Goal: Task Accomplishment & Management: Complete application form

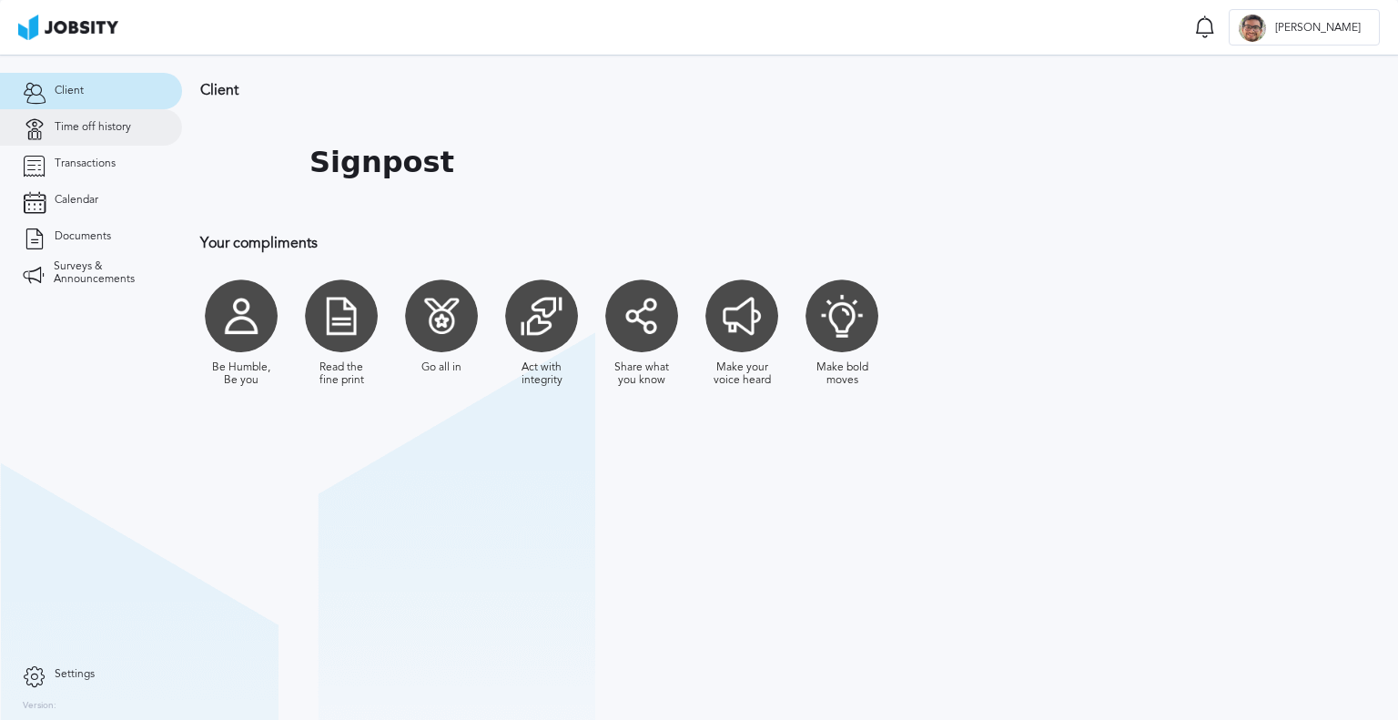
click at [120, 119] on link "Time off history" at bounding box center [91, 127] width 182 height 36
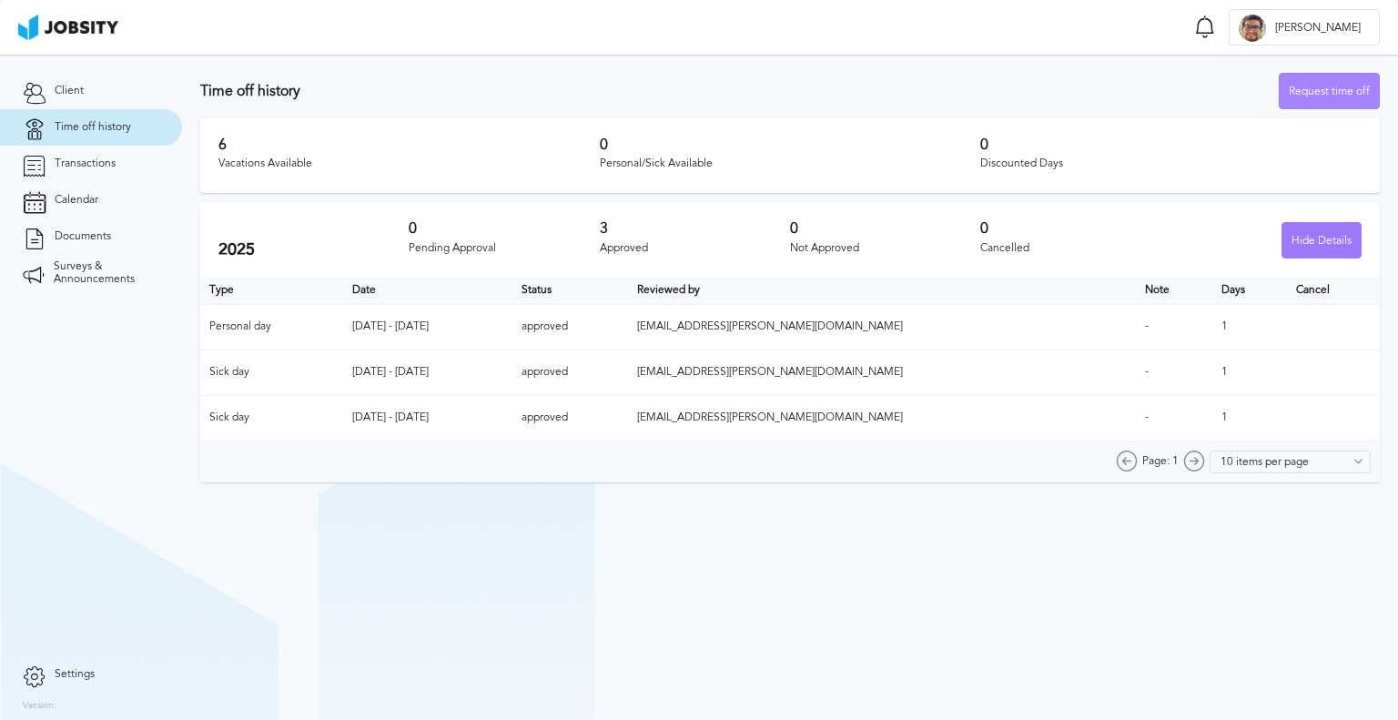
click at [1347, 91] on div "Request time off" at bounding box center [1329, 92] width 99 height 36
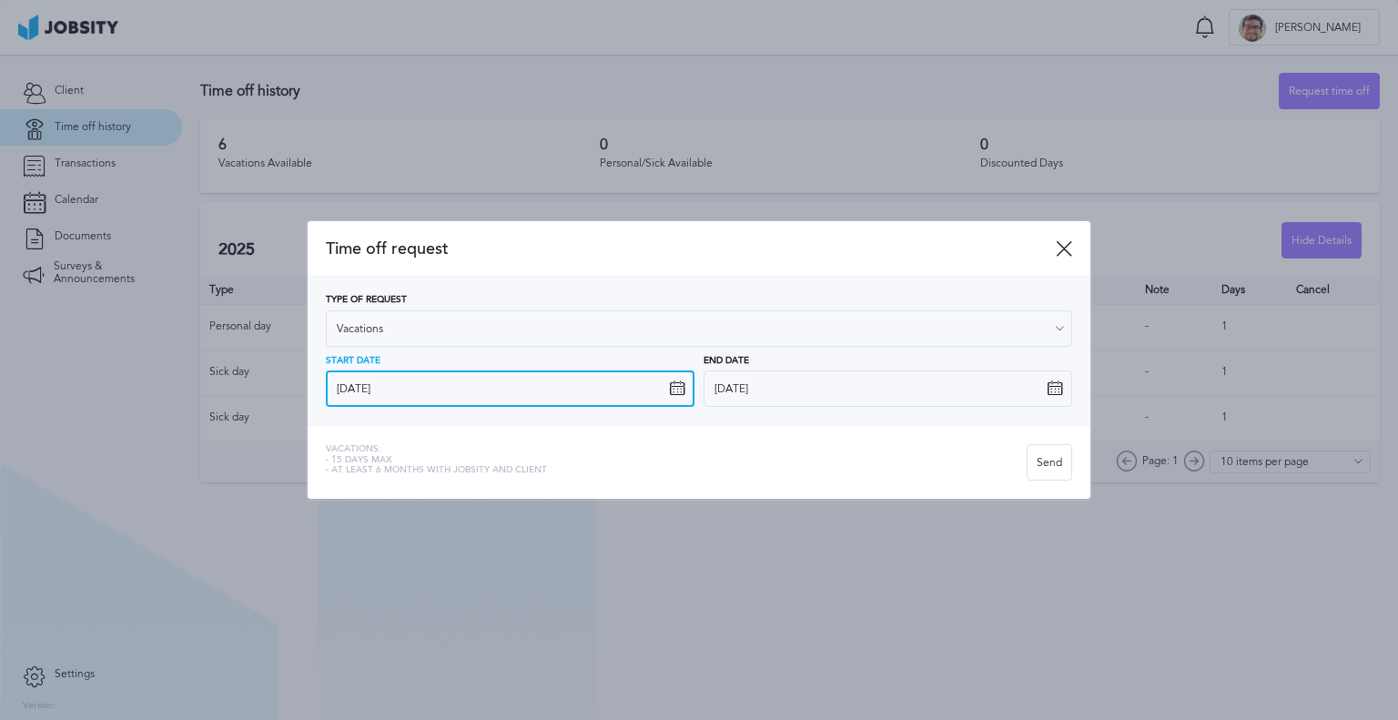
click at [583, 392] on input "[DATE]" at bounding box center [510, 388] width 369 height 36
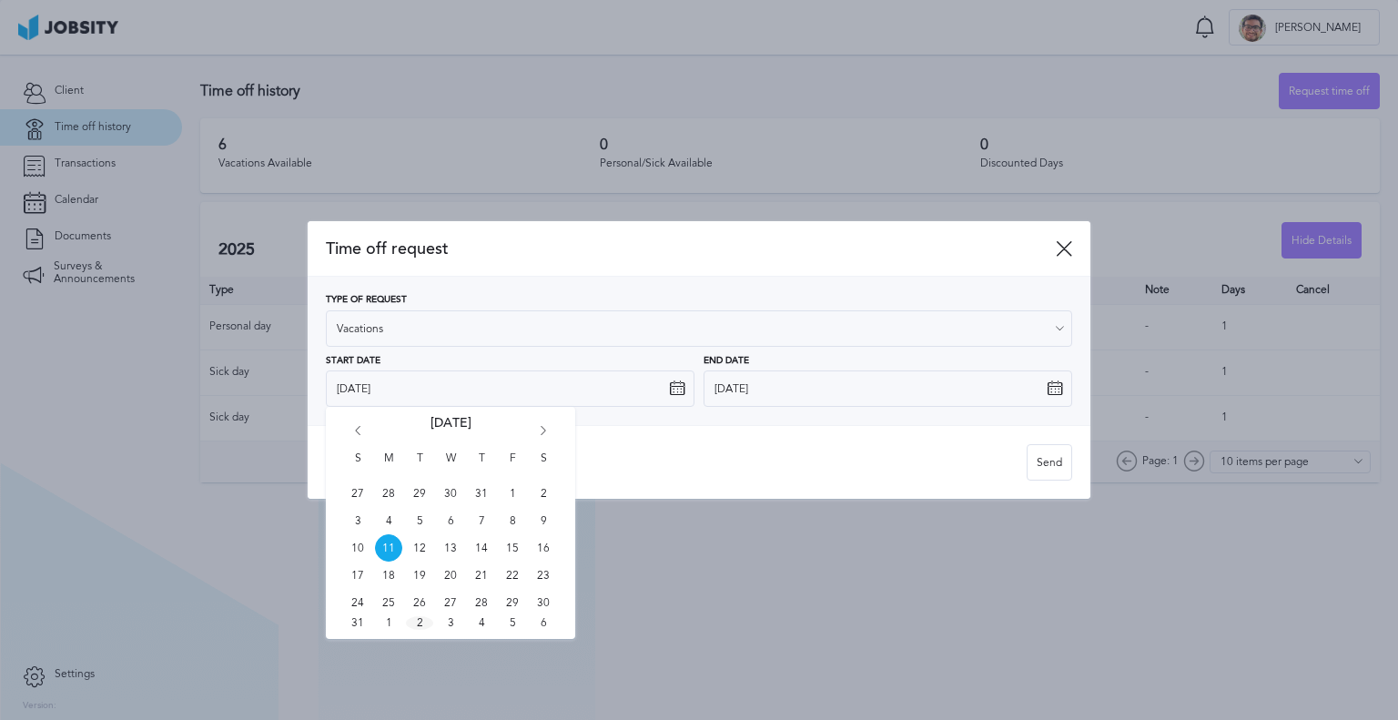
click at [423, 618] on span "2" at bounding box center [419, 623] width 27 height 14
type input "[DATE]"
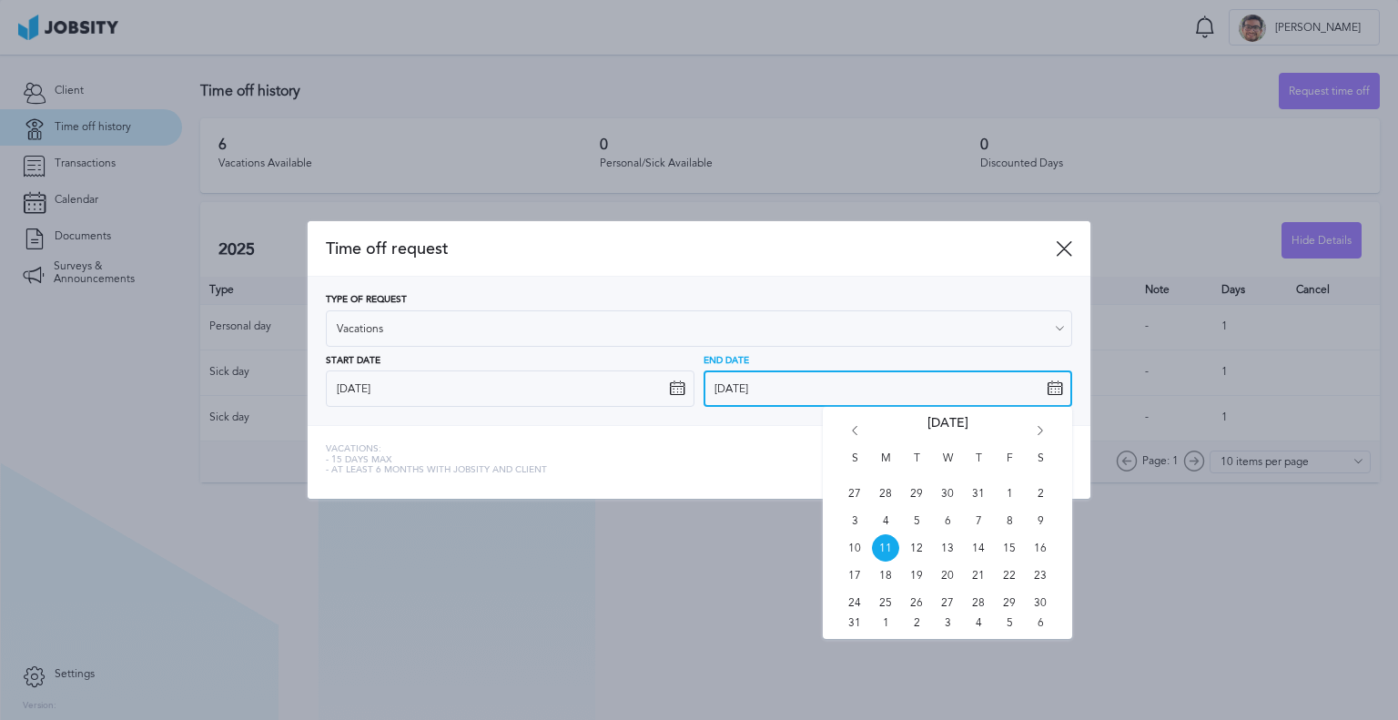
click at [837, 392] on input "[DATE]" at bounding box center [888, 388] width 369 height 36
click at [1015, 625] on span "5" at bounding box center [1009, 623] width 27 height 14
type input "[DATE]"
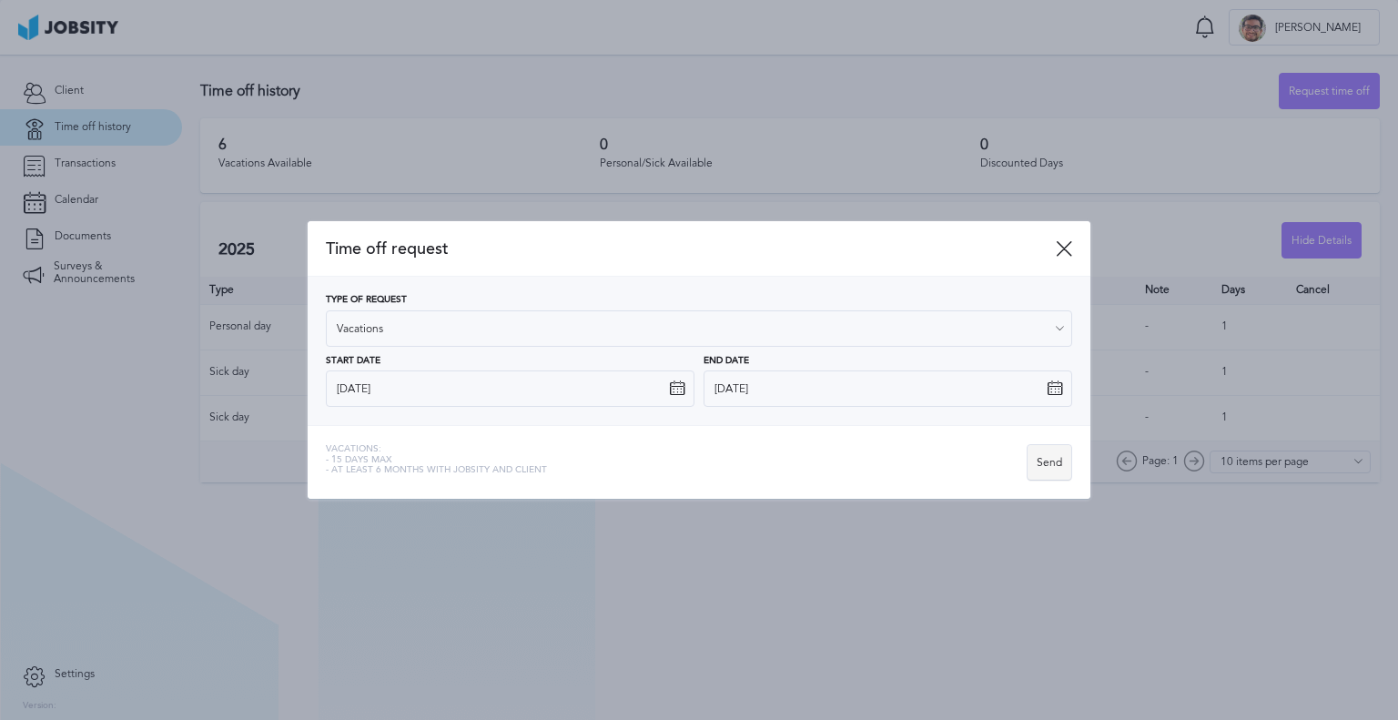
click at [1044, 471] on div "Send" at bounding box center [1050, 463] width 44 height 36
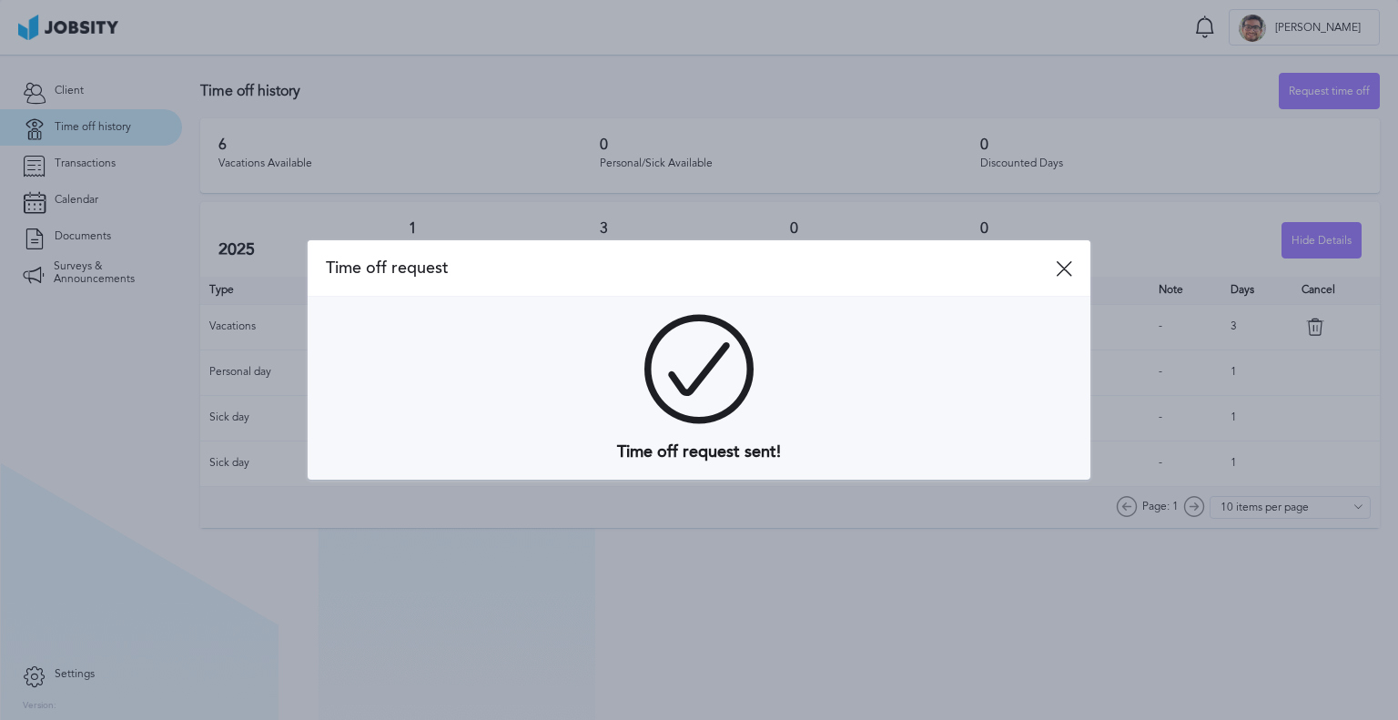
click at [1075, 277] on div "Time off request" at bounding box center [699, 268] width 783 height 56
click at [1072, 264] on div "Time off request" at bounding box center [699, 268] width 783 height 56
click at [1061, 265] on icon at bounding box center [1064, 268] width 16 height 16
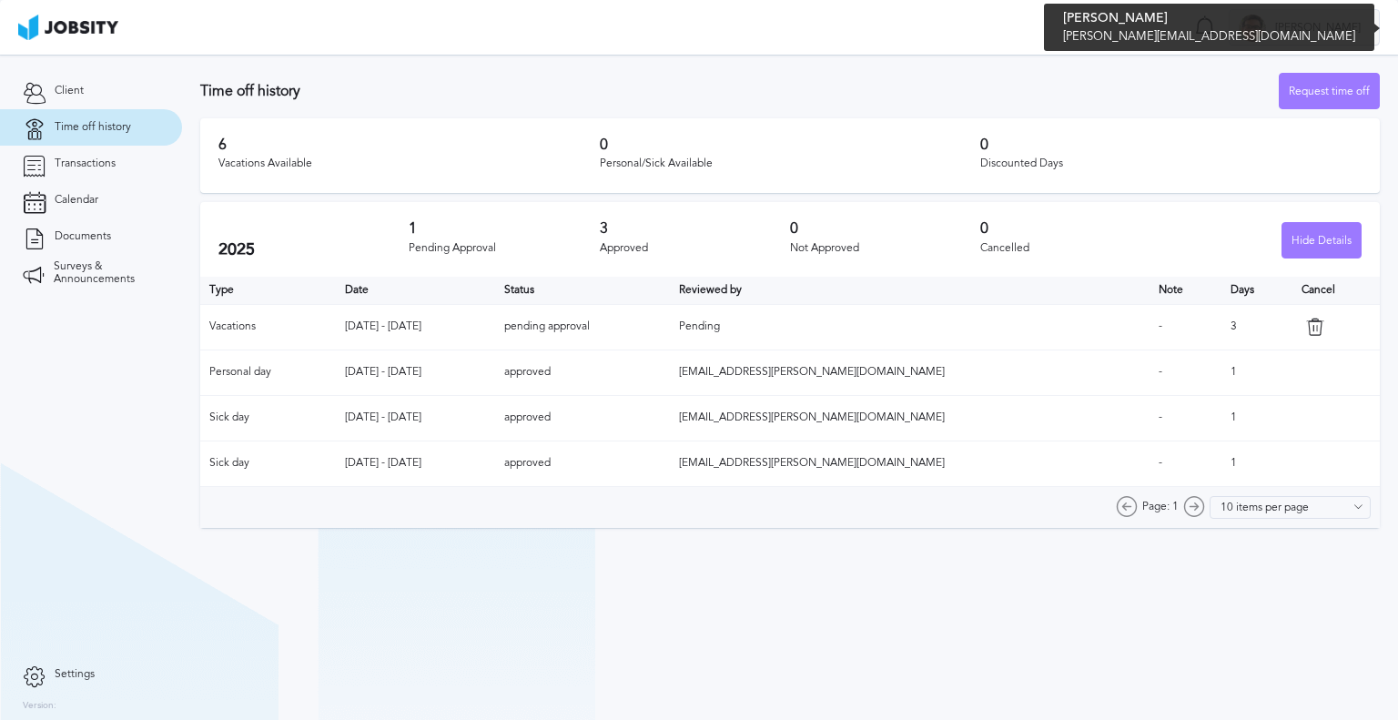
click at [1308, 25] on span "[PERSON_NAME]" at bounding box center [1318, 28] width 104 height 13
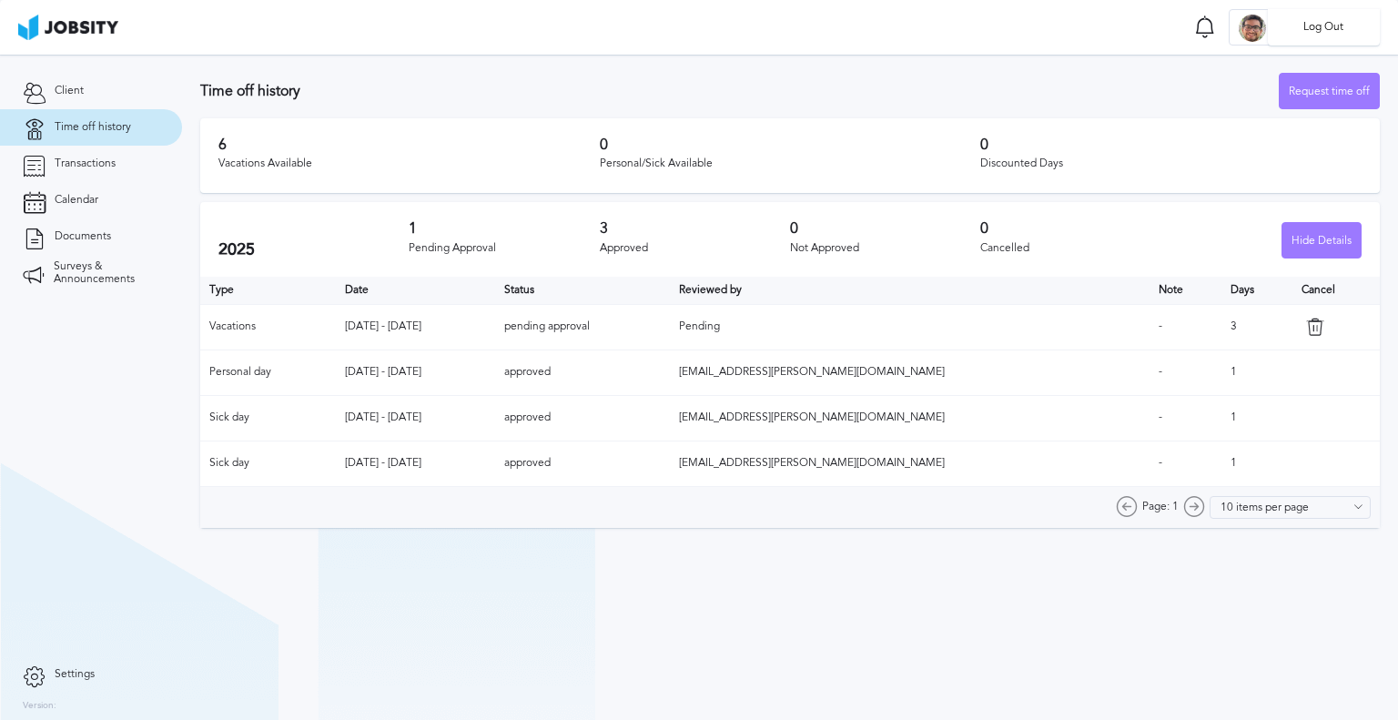
click at [55, 88] on div "Log Out" at bounding box center [699, 360] width 1398 height 720
click at [1320, 25] on span "[PERSON_NAME]" at bounding box center [1318, 28] width 104 height 13
click at [1117, 46] on div "Log Out" at bounding box center [699, 360] width 1398 height 720
click at [45, 671] on icon at bounding box center [34, 674] width 23 height 16
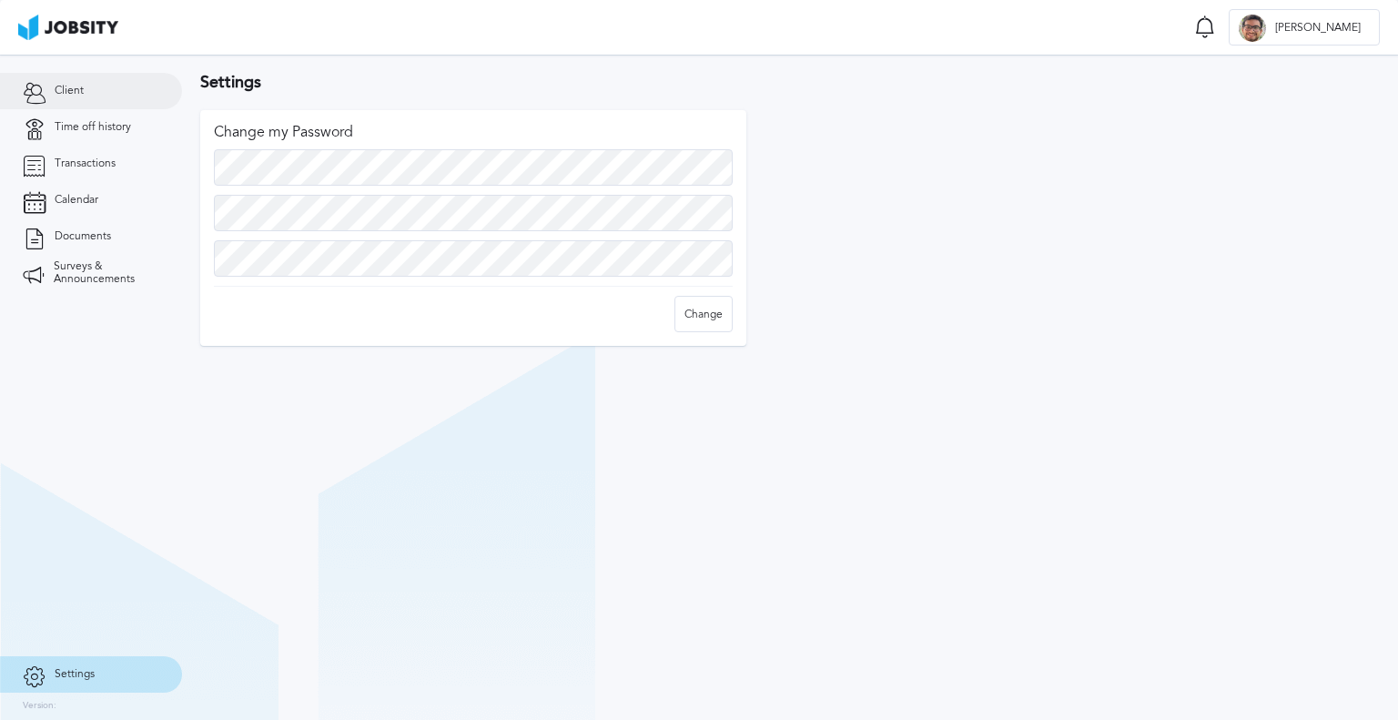
click at [73, 85] on span "Client" at bounding box center [69, 91] width 29 height 13
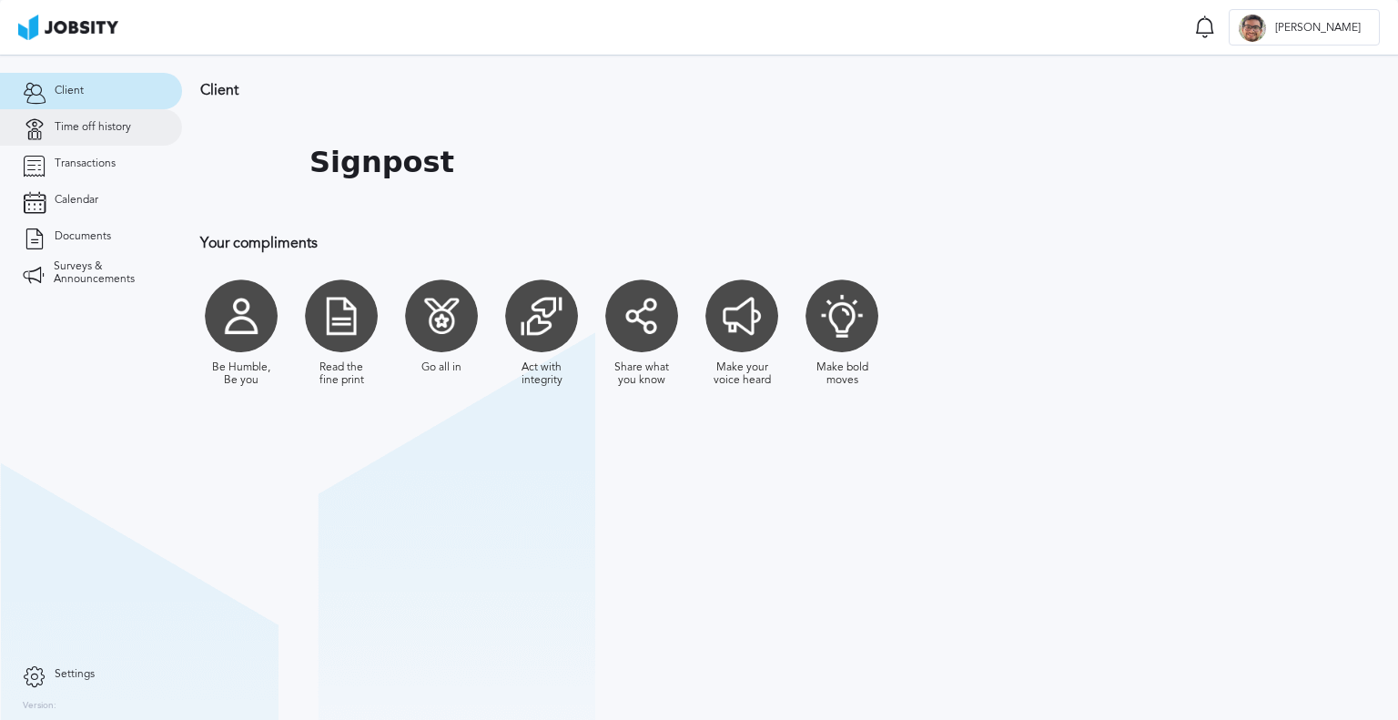
click at [77, 121] on span "Time off history" at bounding box center [93, 127] width 76 height 13
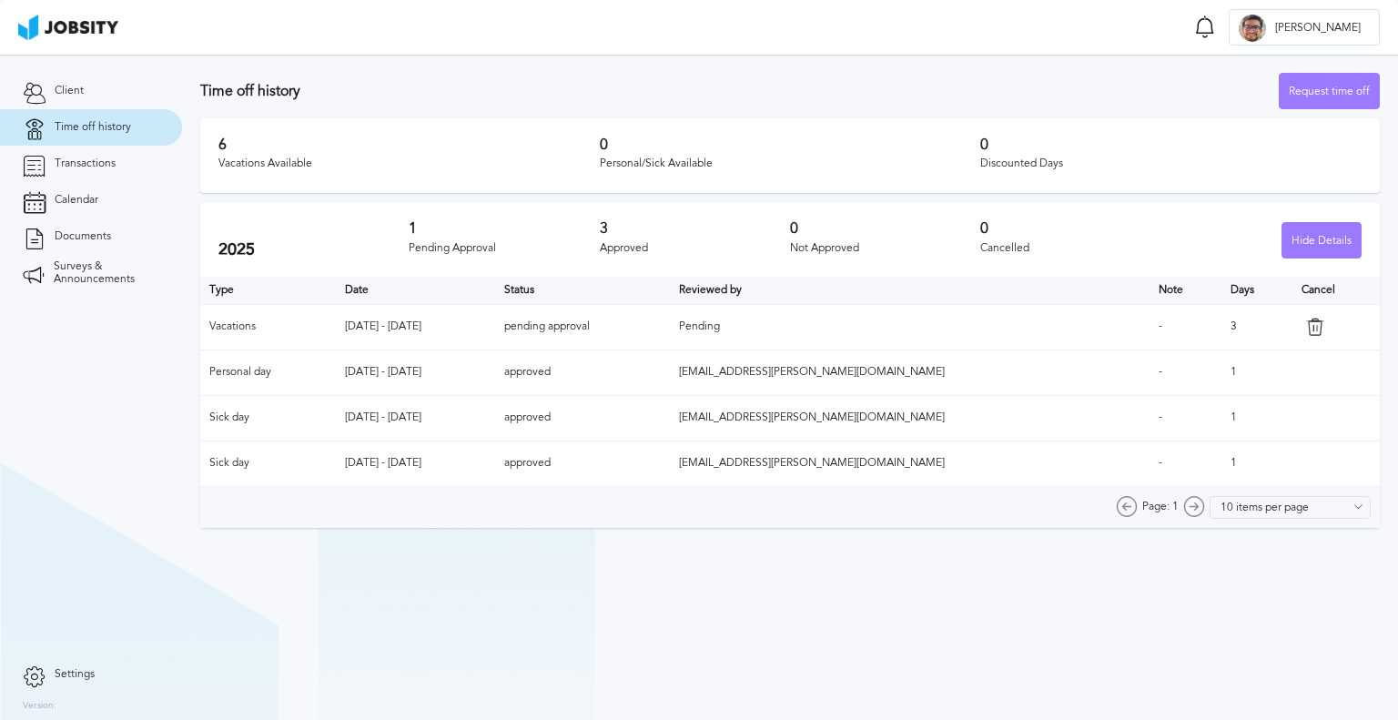
click at [273, 166] on div "Vacations Available" at bounding box center [408, 163] width 381 height 13
click at [238, 167] on div "Vacations Available" at bounding box center [408, 163] width 381 height 13
click at [266, 168] on div "Vacations Available" at bounding box center [408, 163] width 381 height 13
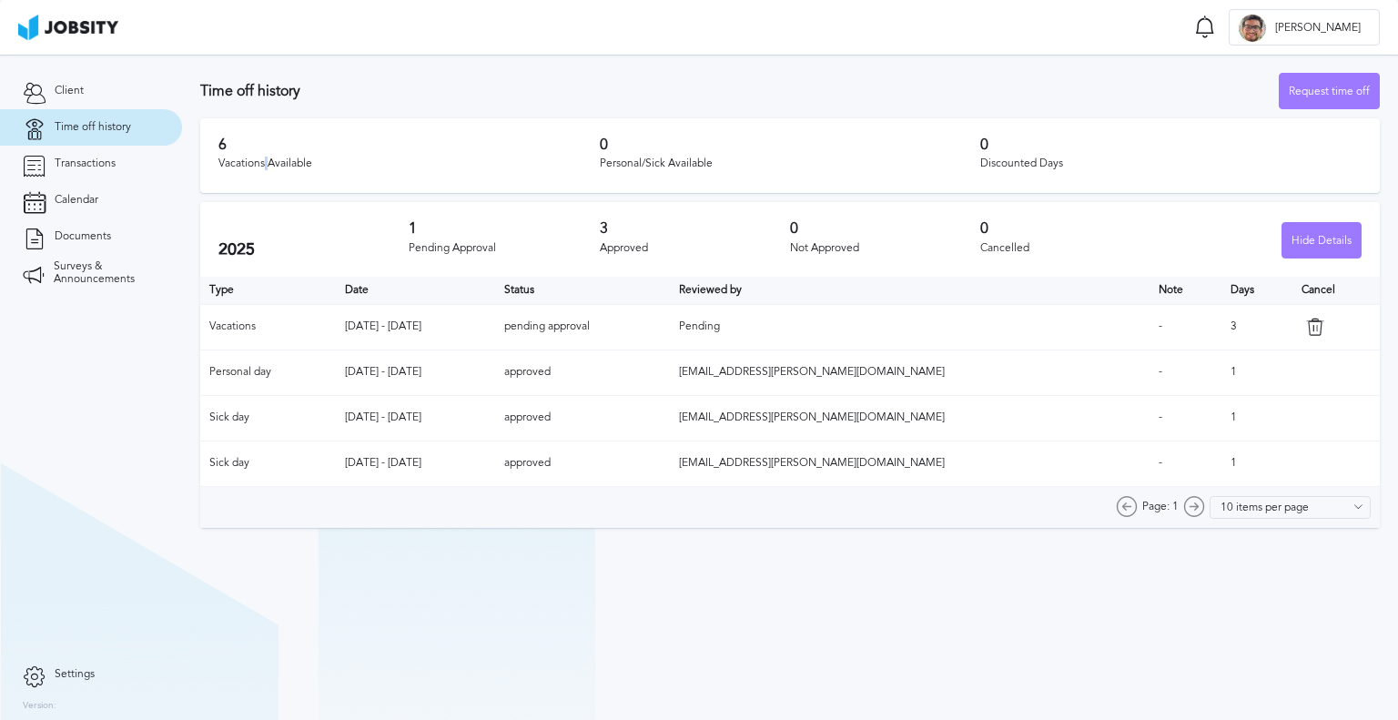
click at [266, 168] on div "Vacations Available" at bounding box center [408, 163] width 381 height 13
click at [293, 165] on div "Vacations Available" at bounding box center [408, 163] width 381 height 13
click at [241, 167] on div "Vacations Available" at bounding box center [408, 163] width 381 height 13
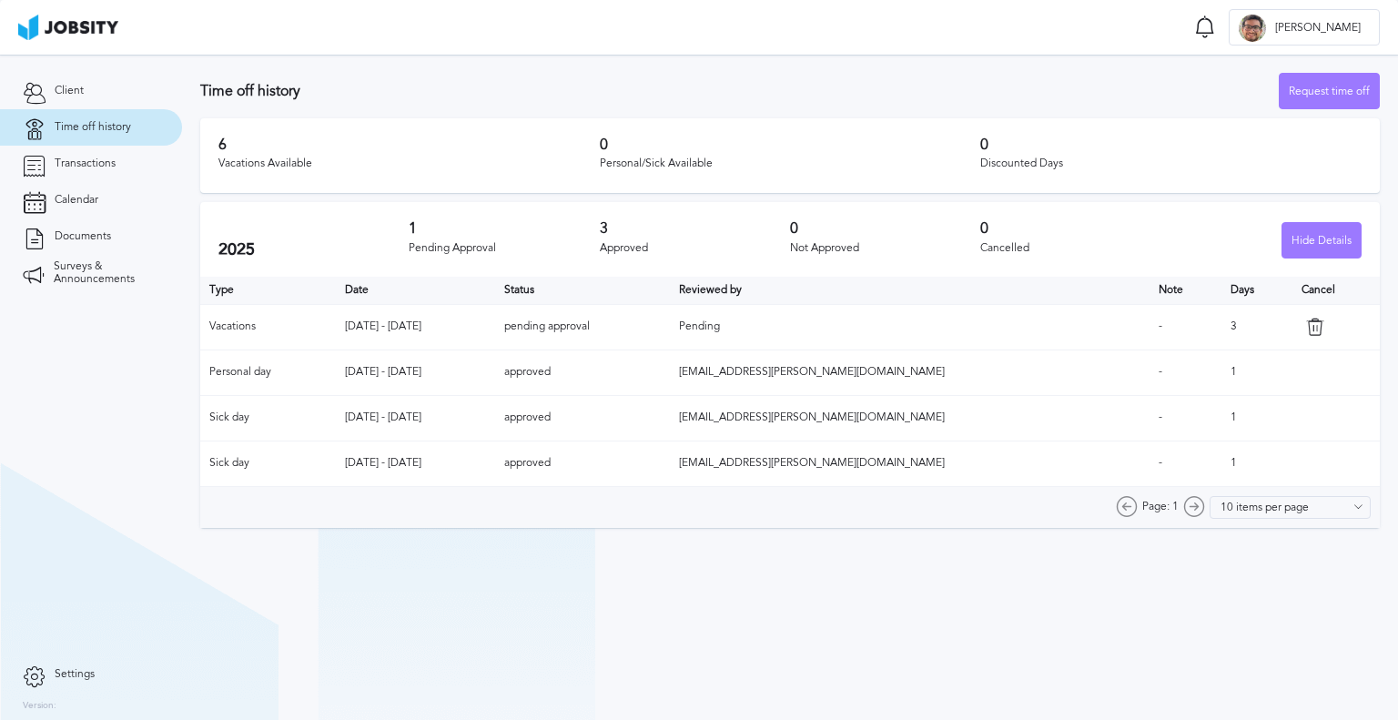
click at [285, 165] on div "Vacations Available" at bounding box center [408, 163] width 381 height 13
click at [254, 164] on div "Vacations Available" at bounding box center [408, 163] width 381 height 13
click at [224, 146] on h3 "6" at bounding box center [408, 145] width 381 height 16
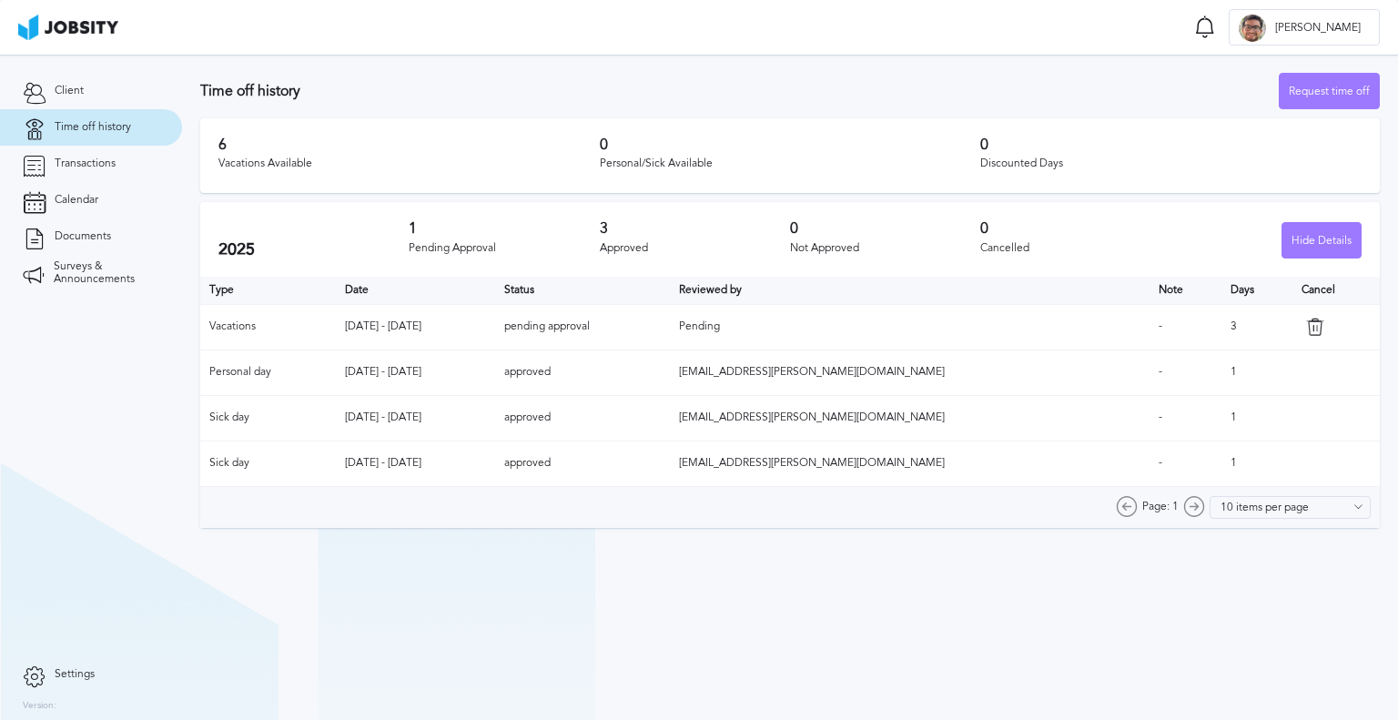
click at [224, 146] on h3 "6" at bounding box center [408, 145] width 381 height 16
click at [219, 145] on h3 "6" at bounding box center [408, 145] width 381 height 16
drag, startPoint x: 219, startPoint y: 145, endPoint x: 229, endPoint y: 147, distance: 10.4
click at [229, 147] on h3 "6" at bounding box center [408, 145] width 381 height 16
click at [237, 163] on div "Vacations Available" at bounding box center [408, 163] width 381 height 13
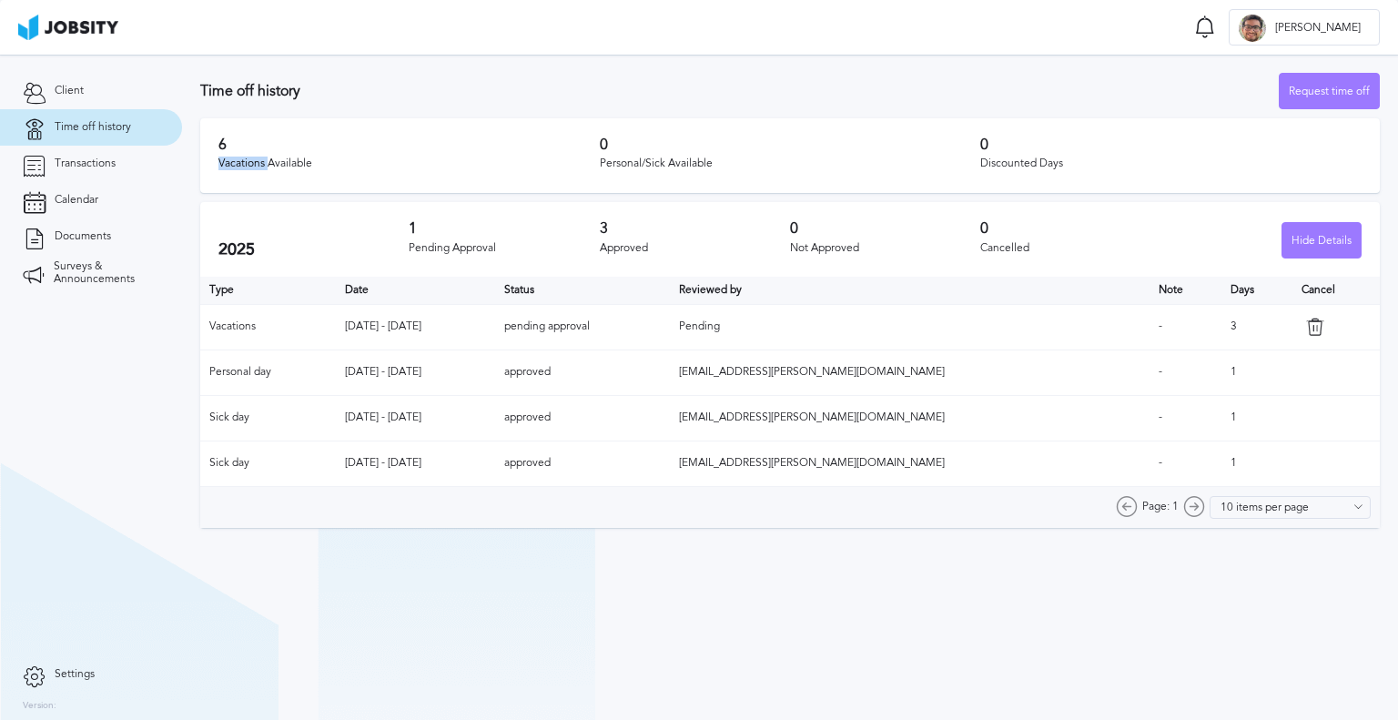
click at [237, 163] on div "Vacations Available" at bounding box center [408, 163] width 381 height 13
click at [287, 161] on div "Vacations Available" at bounding box center [408, 163] width 381 height 13
click at [259, 163] on div "Vacations Available" at bounding box center [408, 163] width 381 height 13
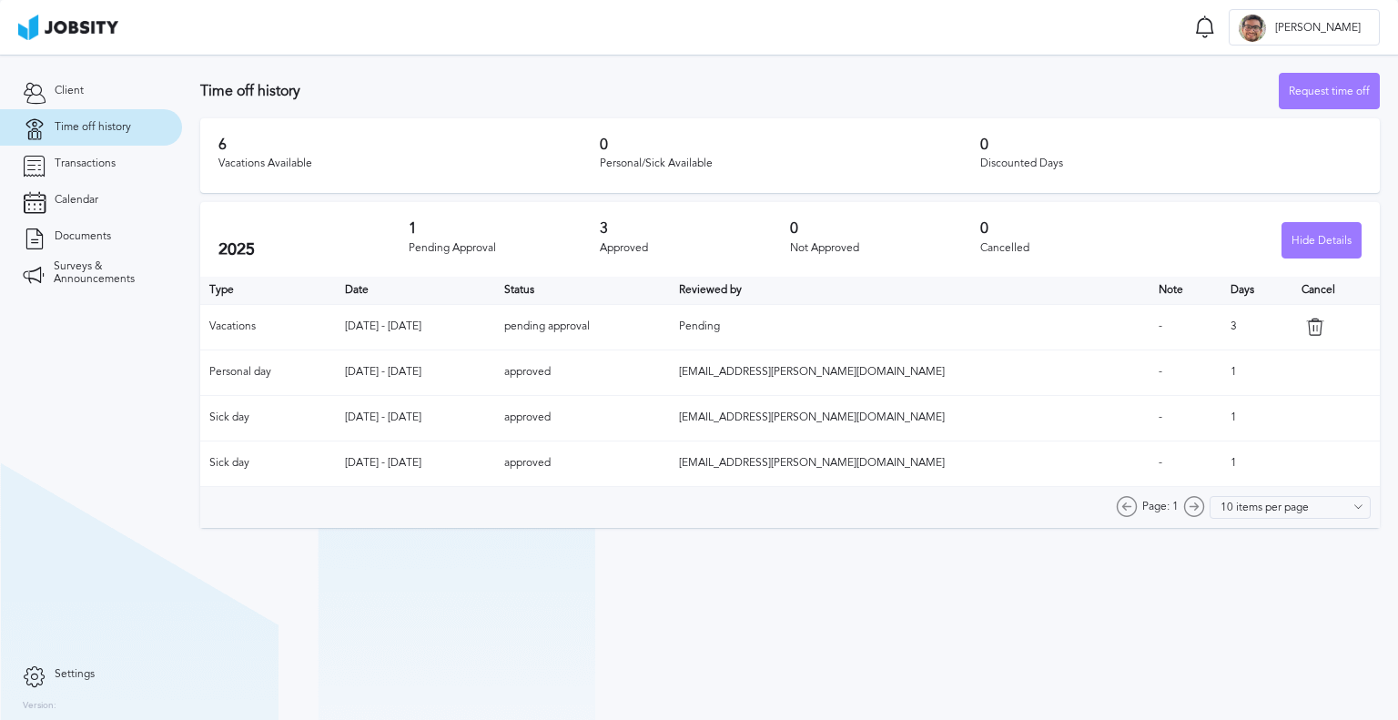
click at [273, 163] on div "Vacations Available" at bounding box center [408, 163] width 381 height 13
click at [319, 142] on h3 "6" at bounding box center [408, 145] width 381 height 16
